Goal: Information Seeking & Learning: Learn about a topic

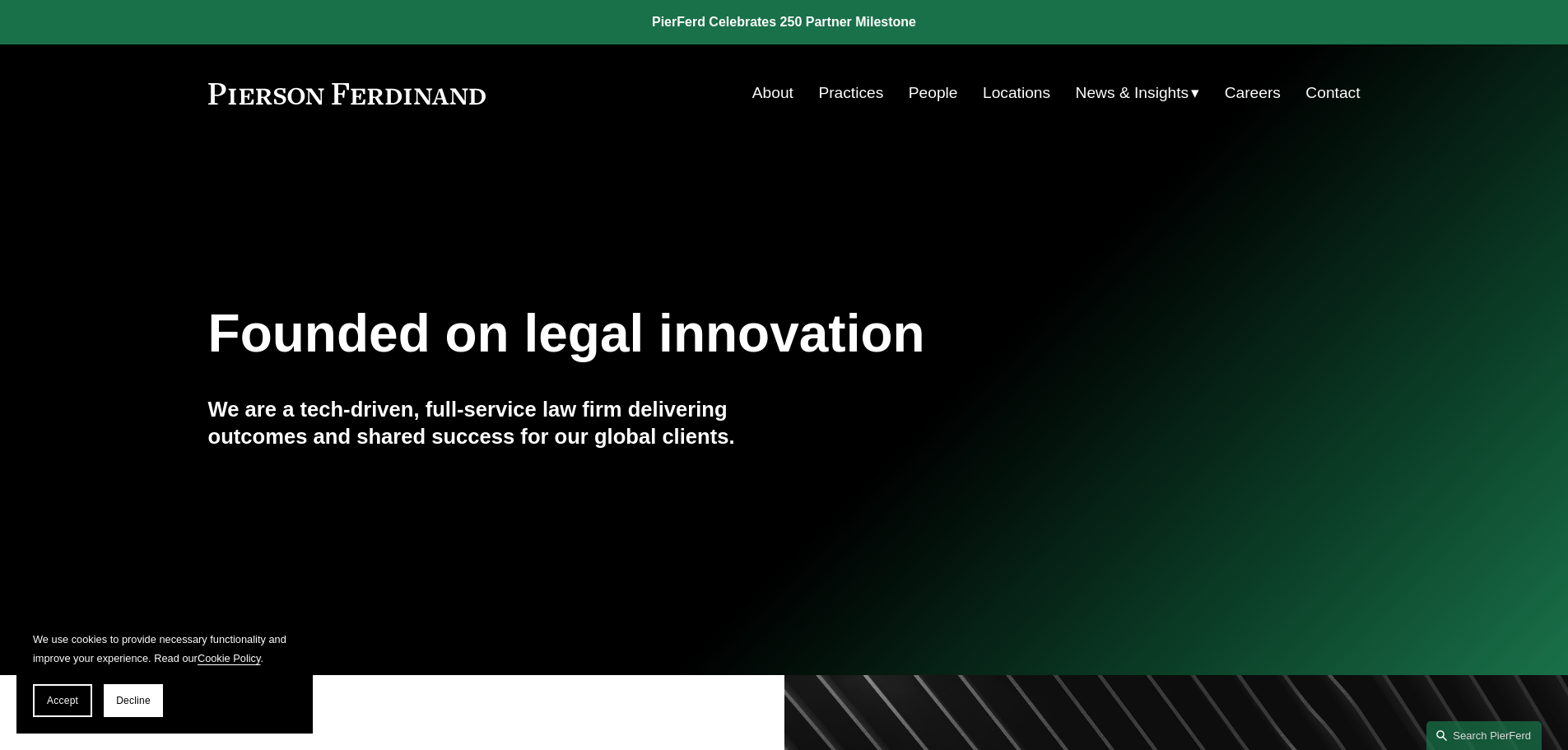
click at [840, 87] on link "Practices" at bounding box center [850, 93] width 65 height 31
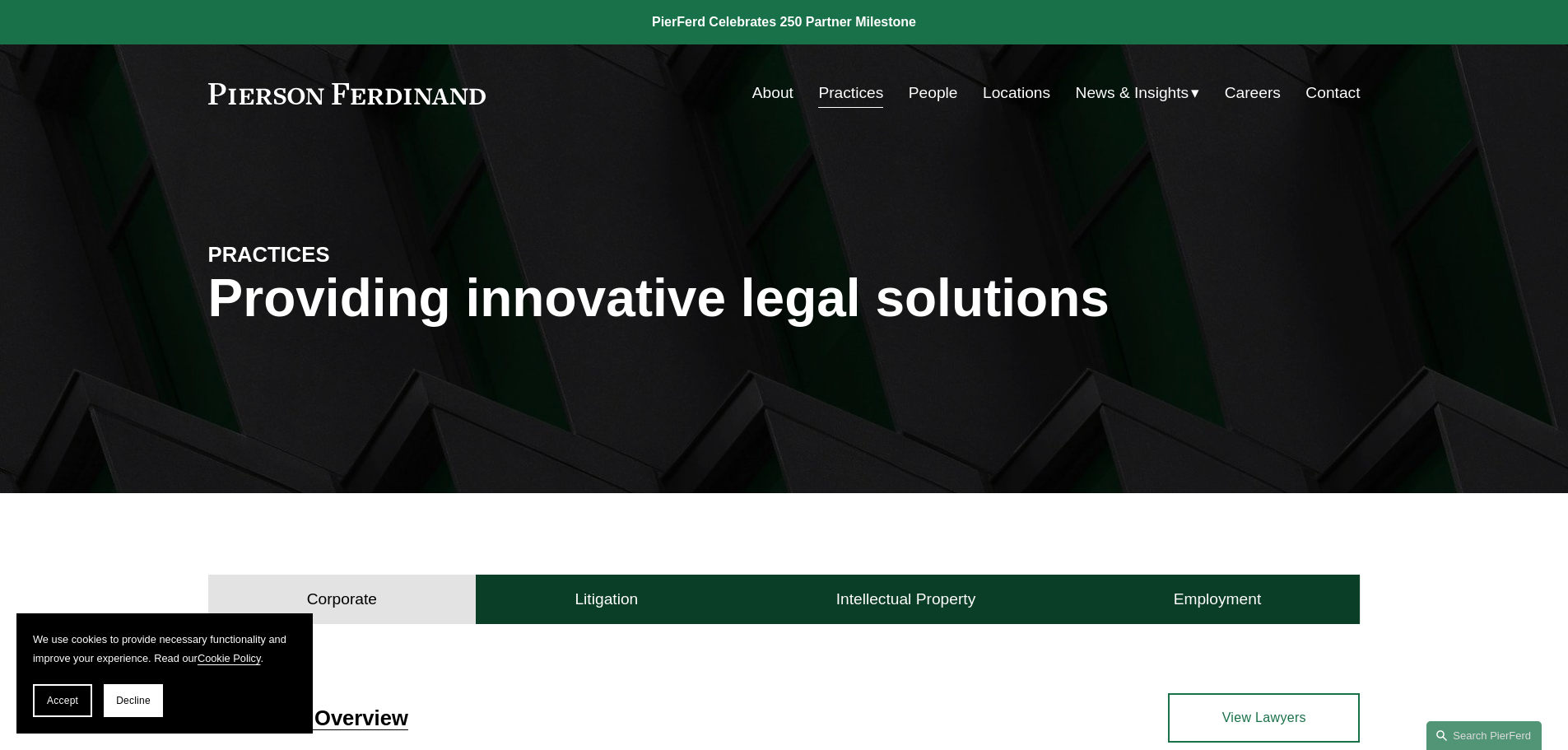
click at [68, 691] on button "Accept" at bounding box center [62, 700] width 59 height 33
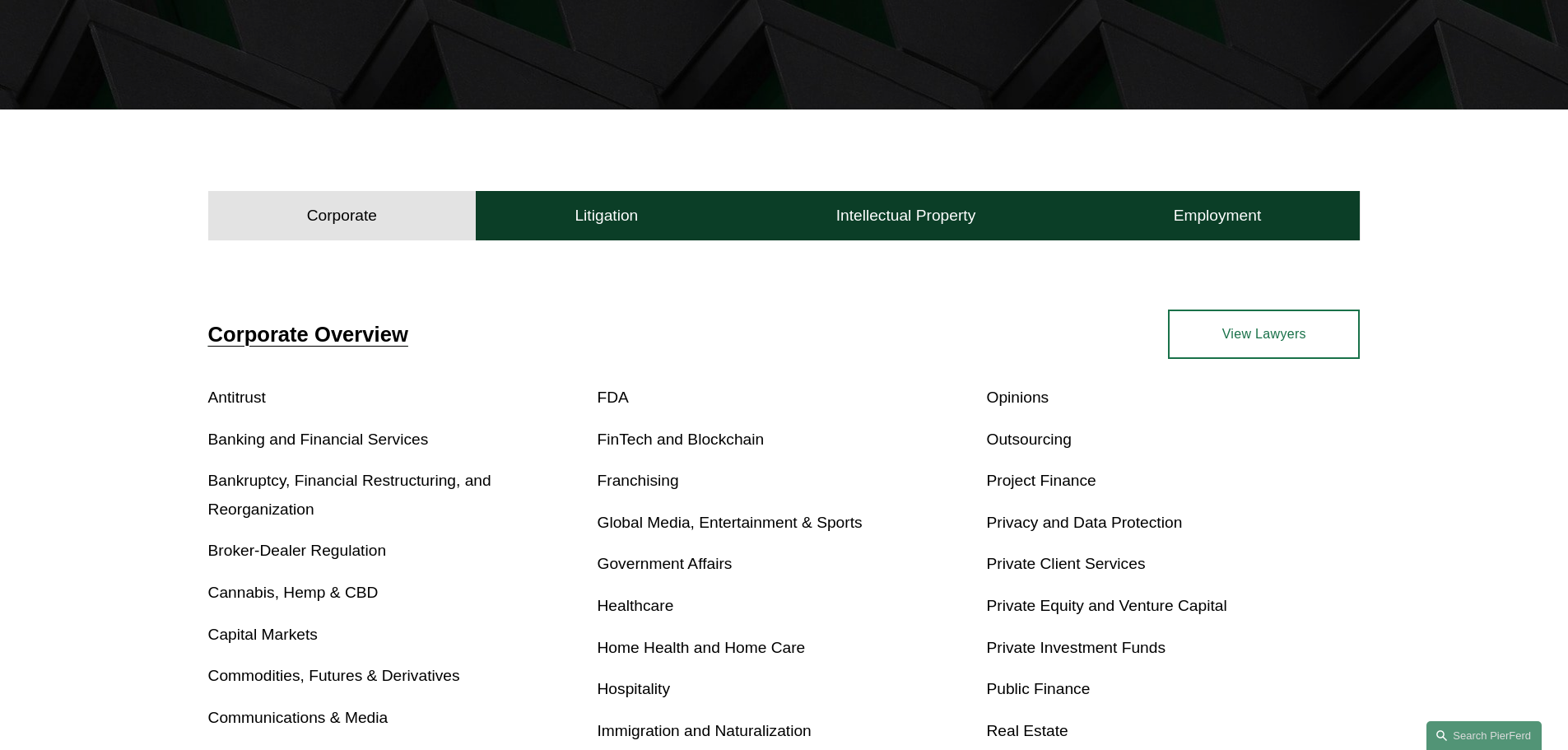
scroll to position [411, 0]
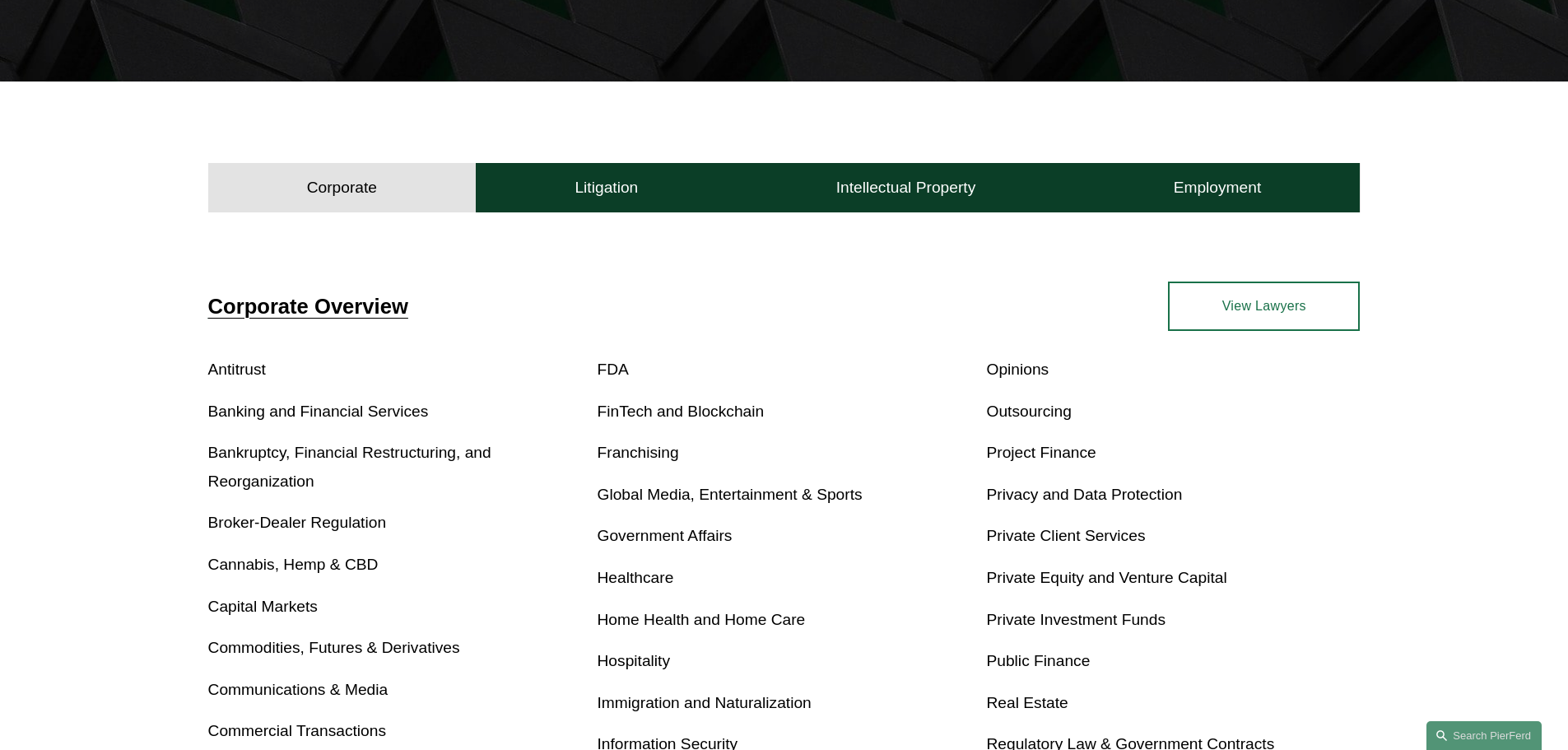
click at [623, 580] on link "Healthcare" at bounding box center [635, 578] width 77 height 18
click at [623, 535] on link "Government Affairs" at bounding box center [664, 535] width 135 height 18
click at [634, 188] on h4 "Litigation" at bounding box center [606, 188] width 63 height 19
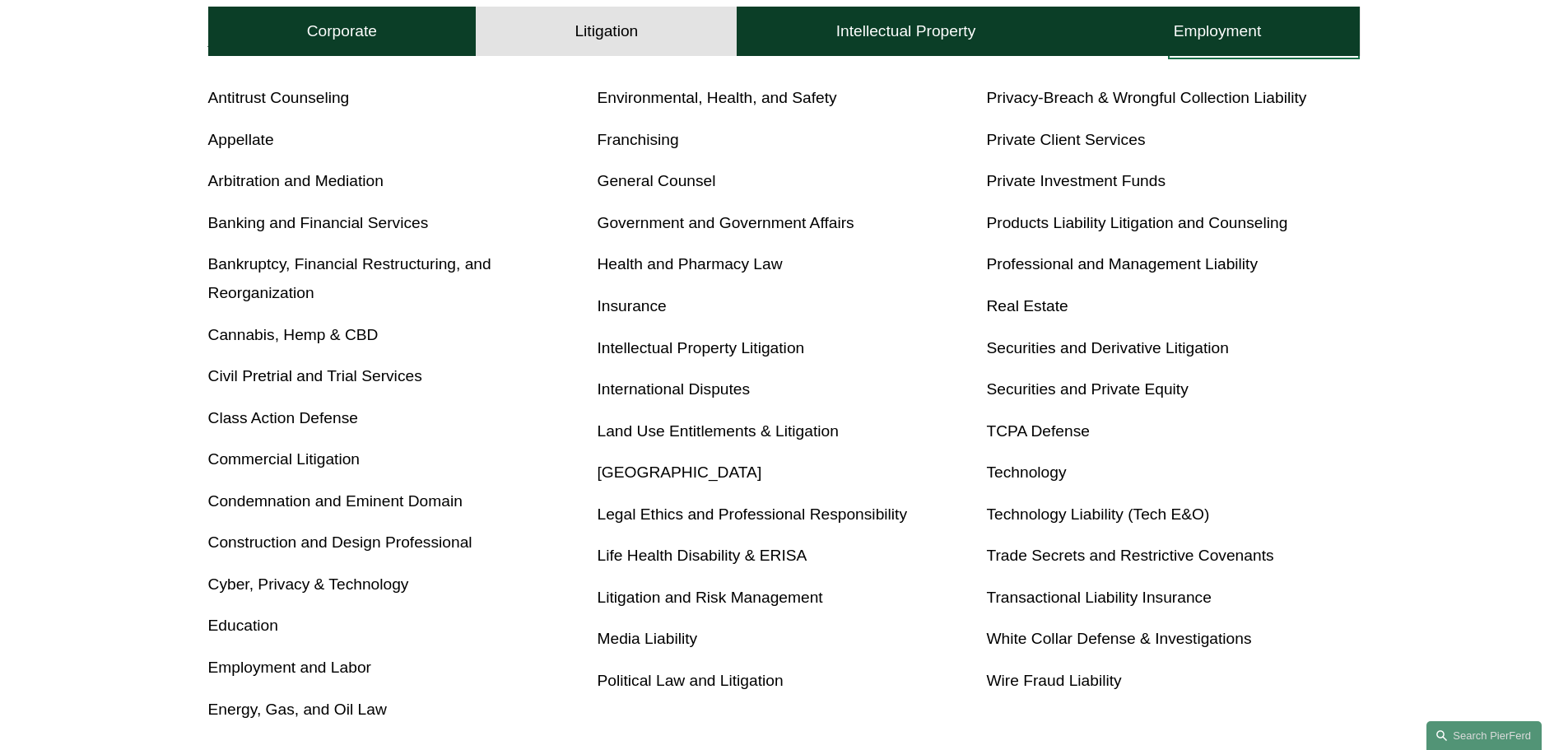
scroll to position [494, 0]
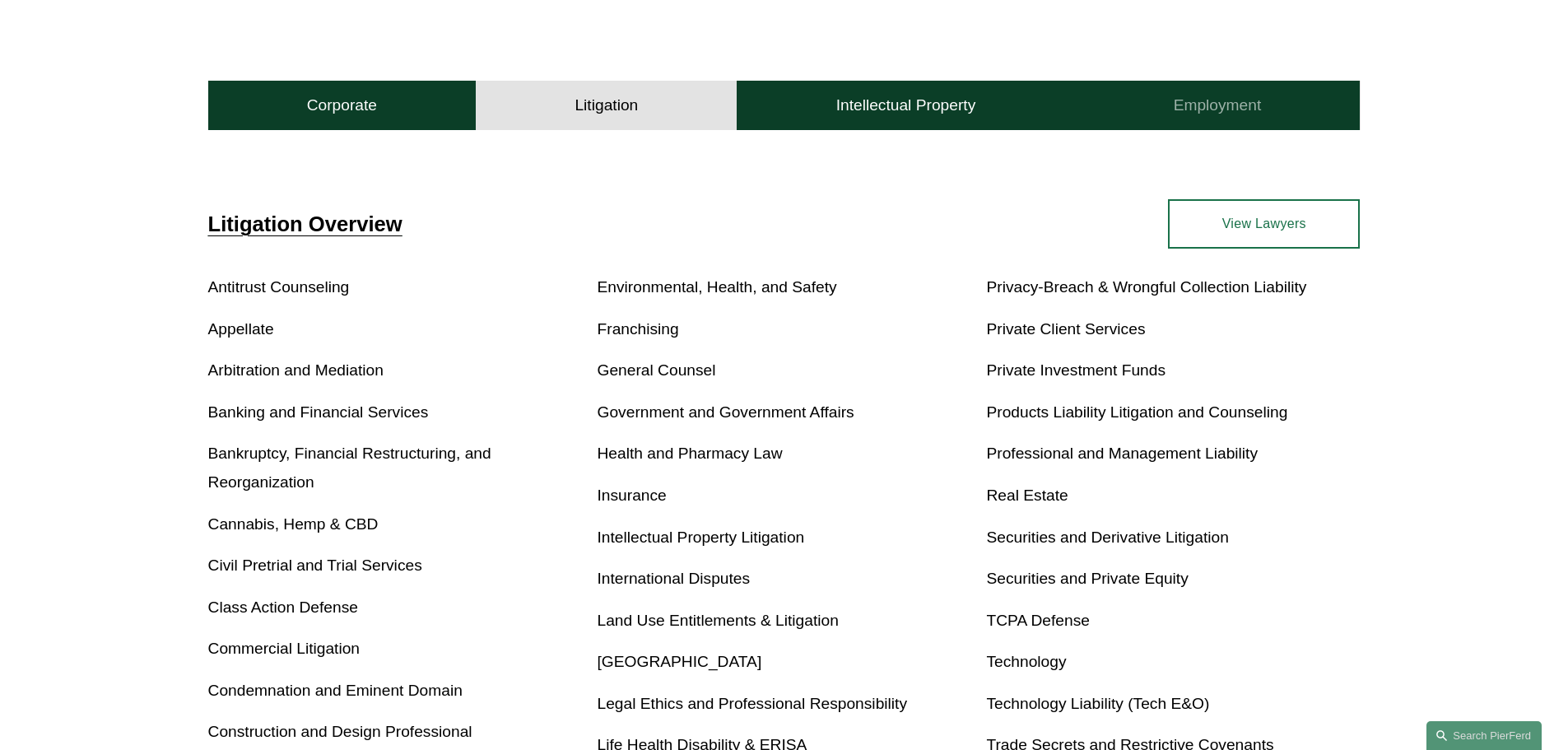
click at [1212, 110] on h4 "Employment" at bounding box center [1217, 105] width 89 height 19
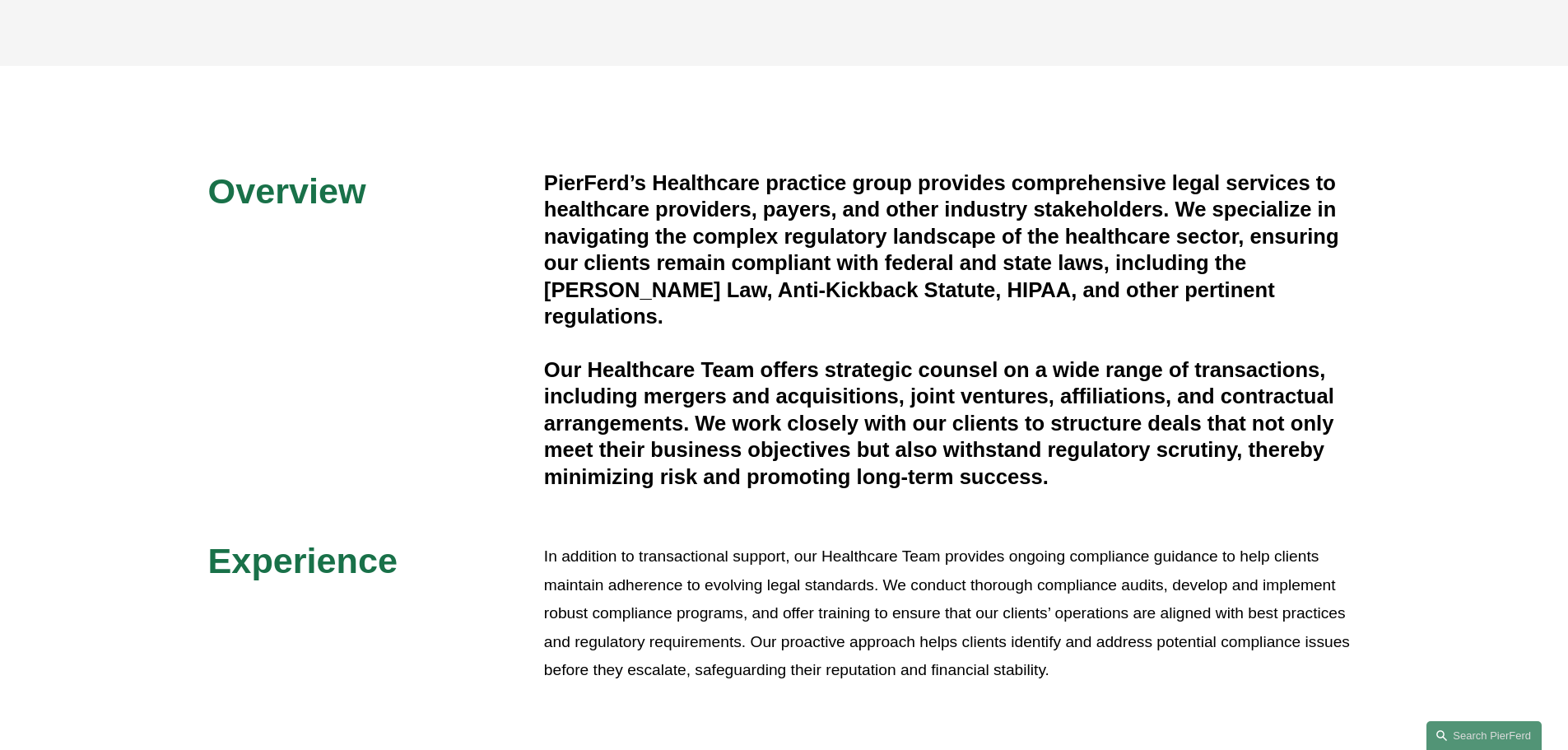
scroll to position [83, 0]
